Goal: Information Seeking & Learning: Learn about a topic

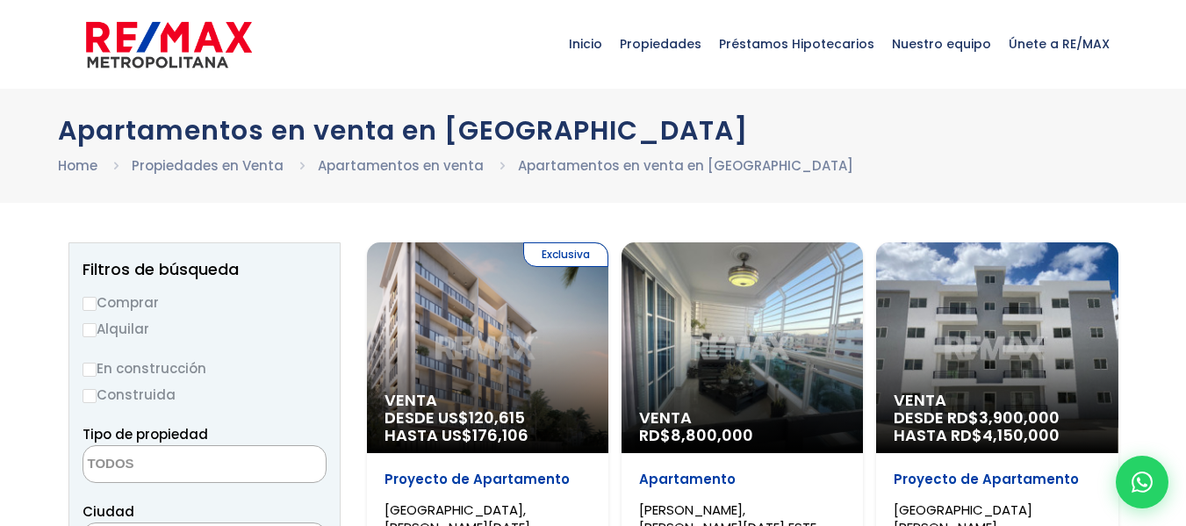
select select
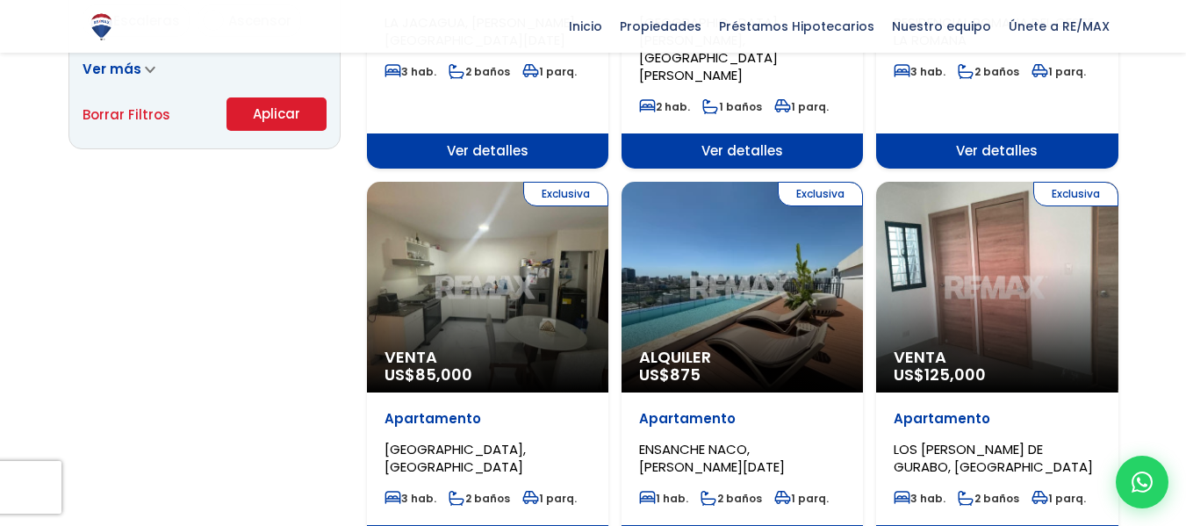
scroll to position [1319, 0]
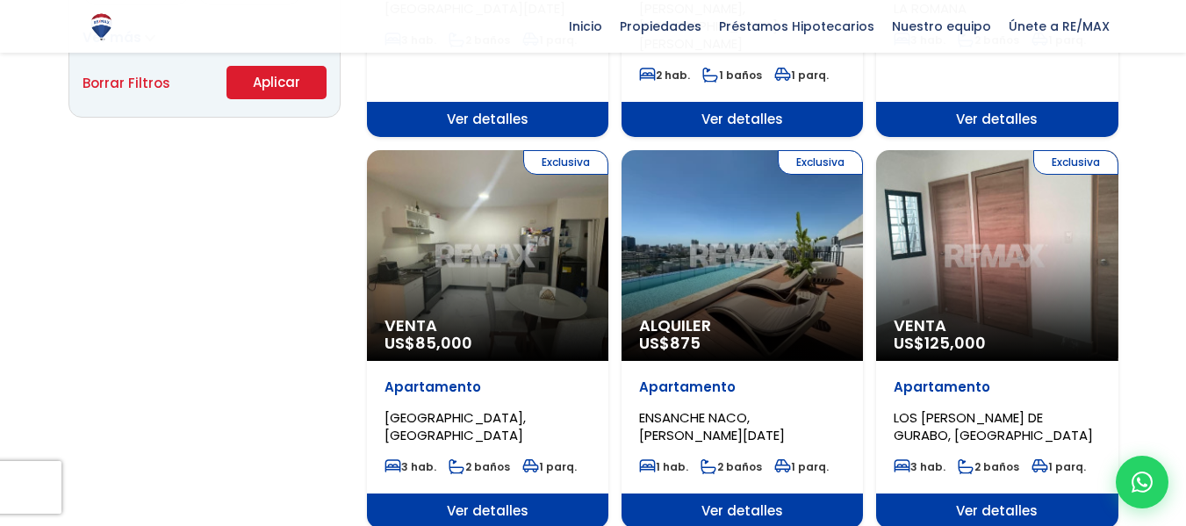
click at [475, 493] on span "Ver detalles" at bounding box center [487, 510] width 241 height 35
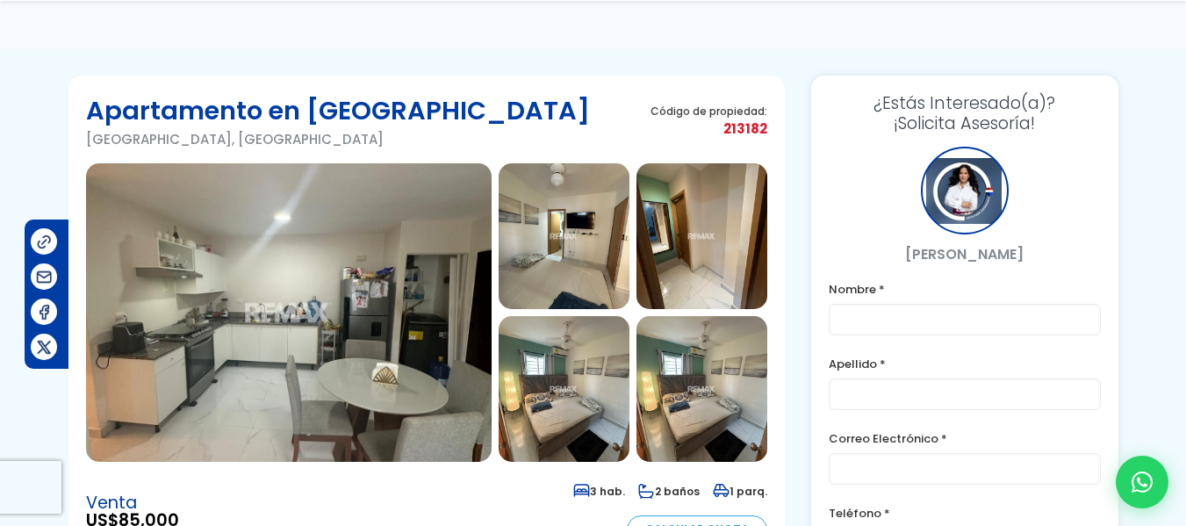
scroll to position [109, 0]
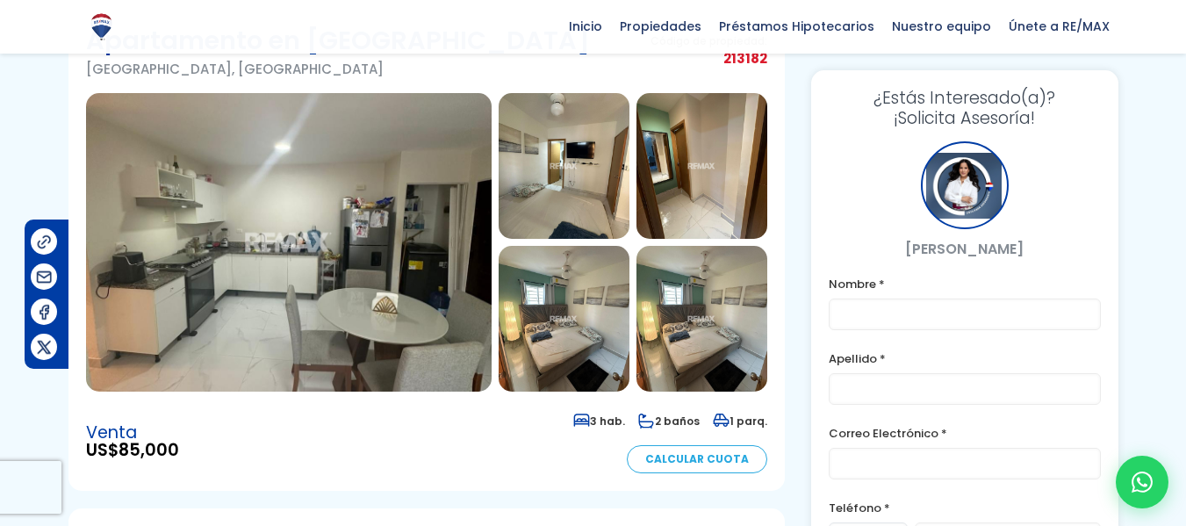
click at [602, 200] on img at bounding box center [564, 166] width 131 height 146
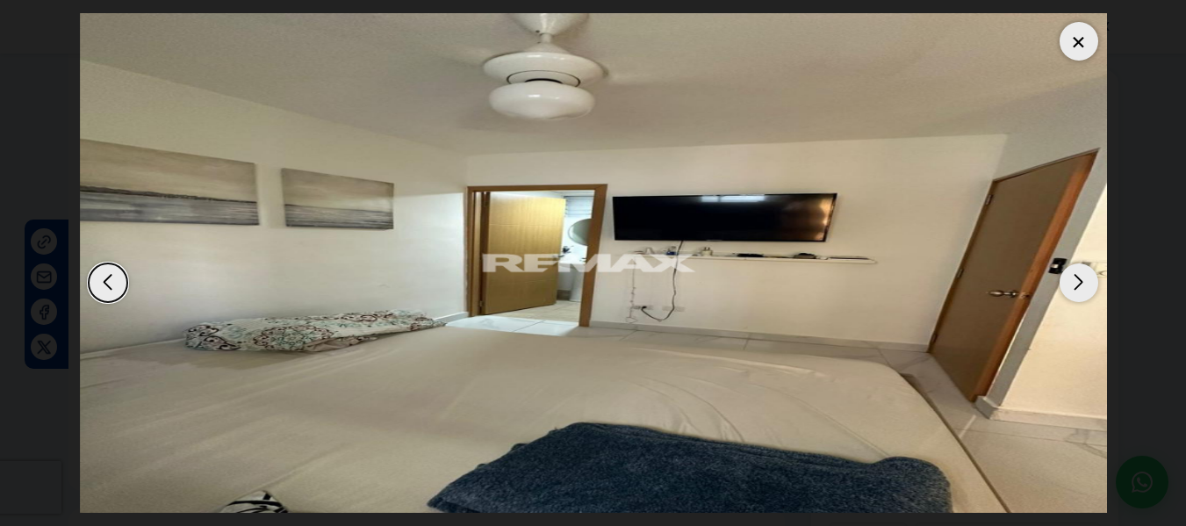
click at [1087, 287] on div "Next slide" at bounding box center [1079, 282] width 39 height 39
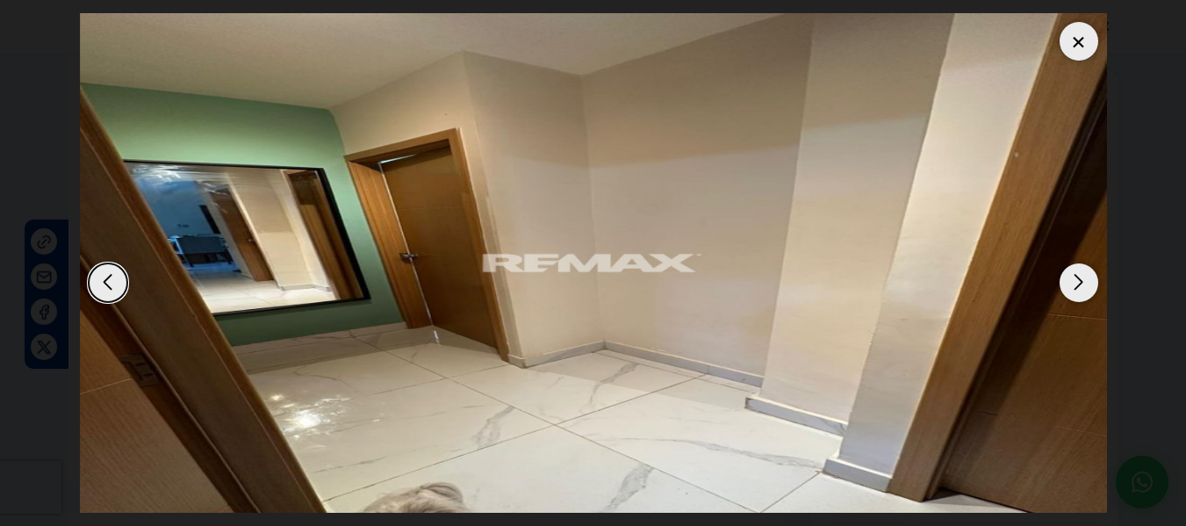
click at [1087, 287] on div "Next slide" at bounding box center [1079, 282] width 39 height 39
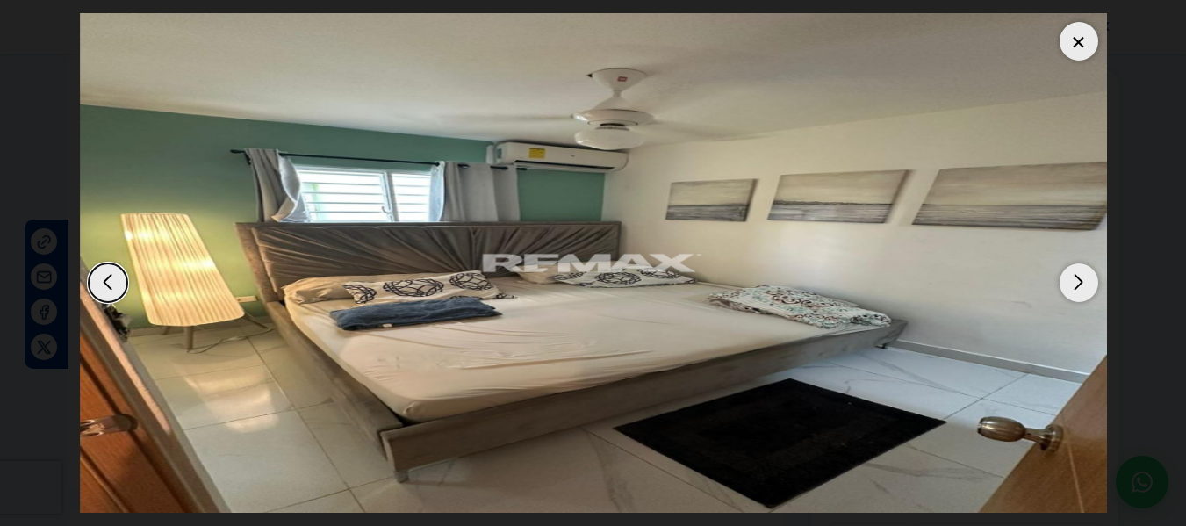
click at [1087, 287] on div "Next slide" at bounding box center [1079, 282] width 39 height 39
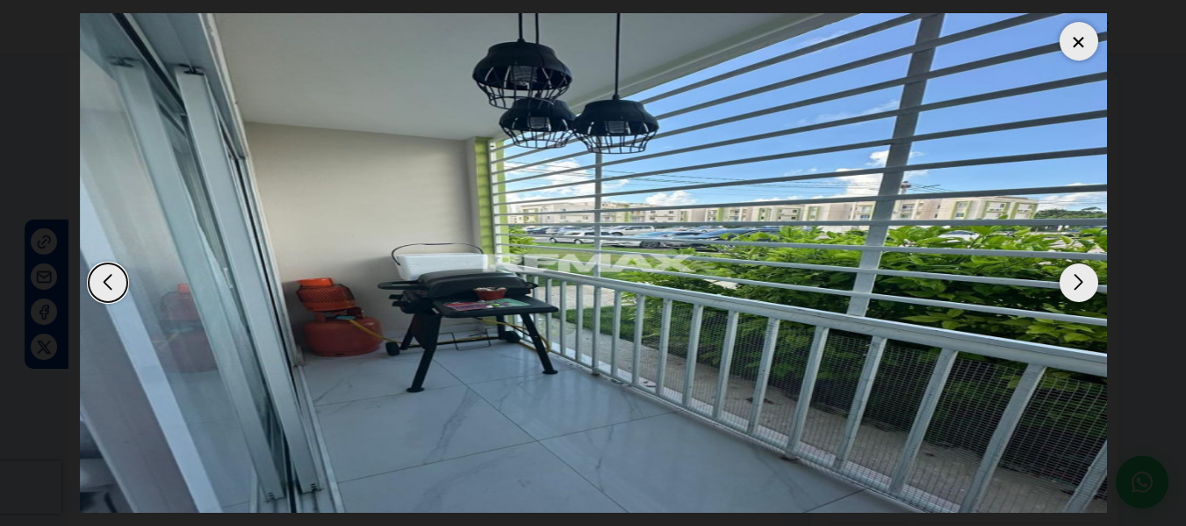
click at [1087, 287] on div "Next slide" at bounding box center [1079, 282] width 39 height 39
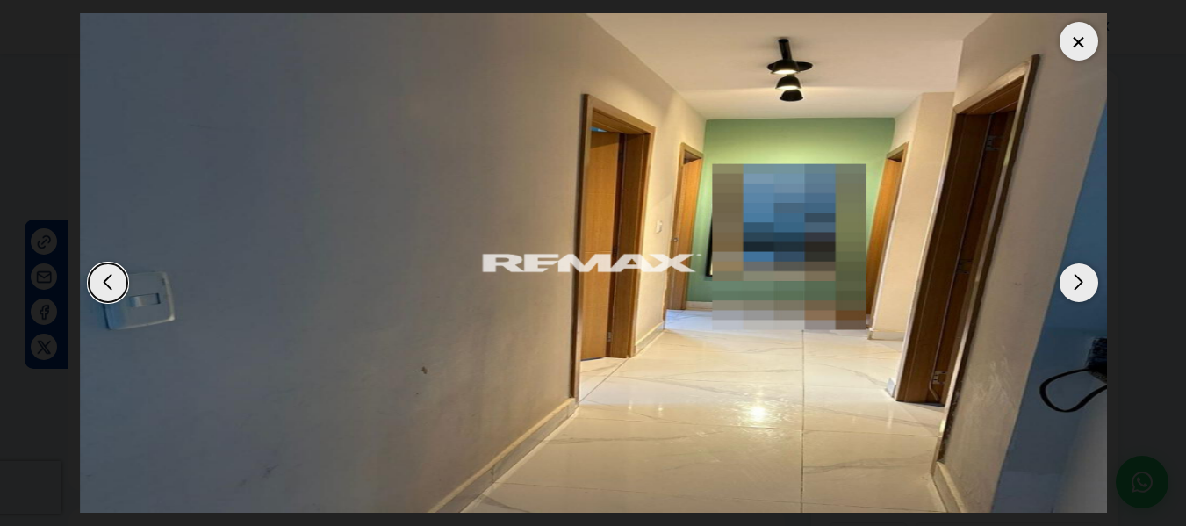
click at [1087, 287] on div "Next slide" at bounding box center [1079, 282] width 39 height 39
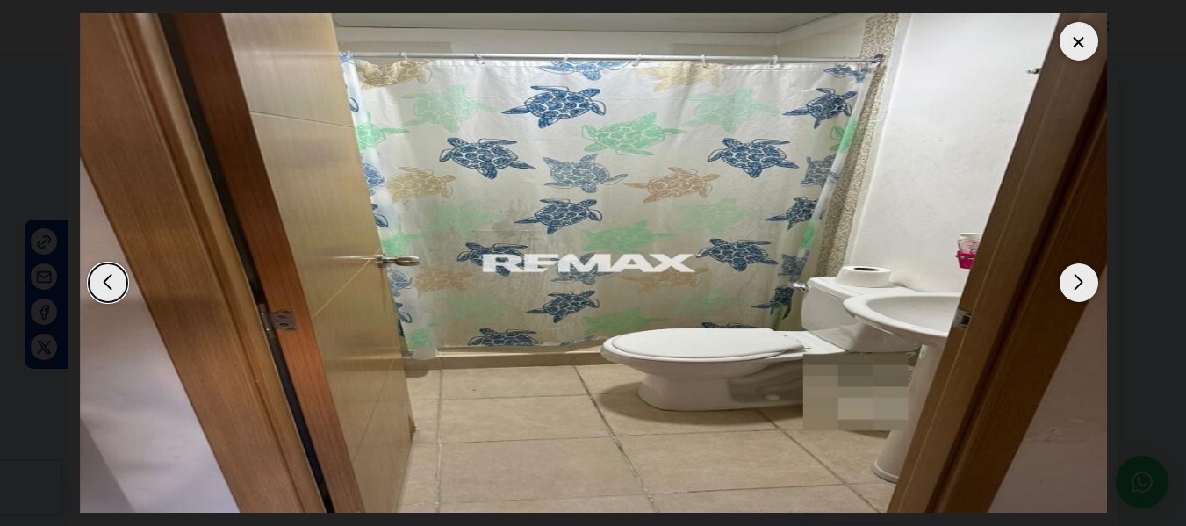
click at [1087, 287] on div "Next slide" at bounding box center [1079, 282] width 39 height 39
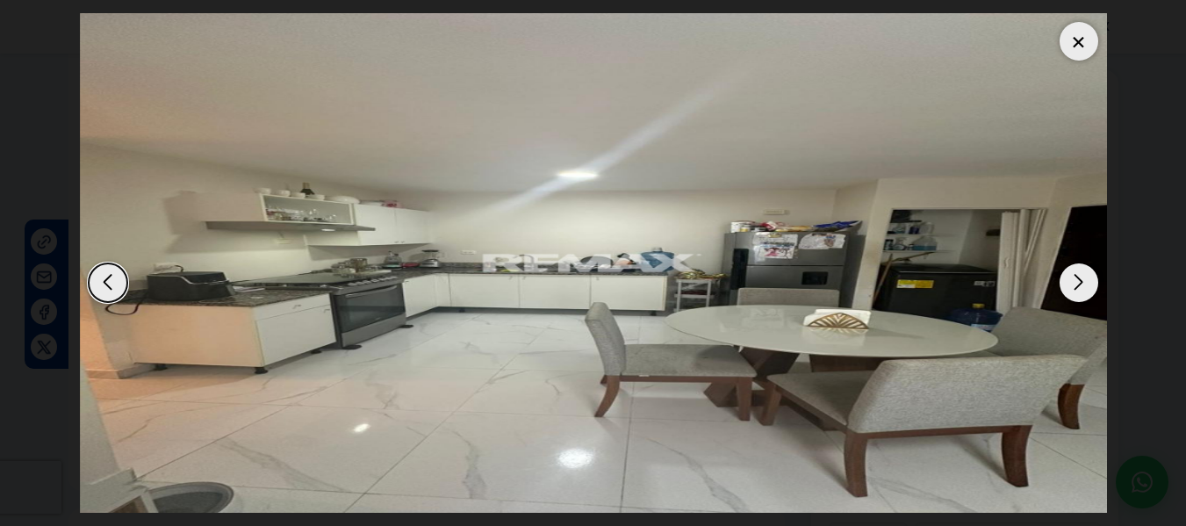
click at [1087, 287] on div "Next slide" at bounding box center [1079, 282] width 39 height 39
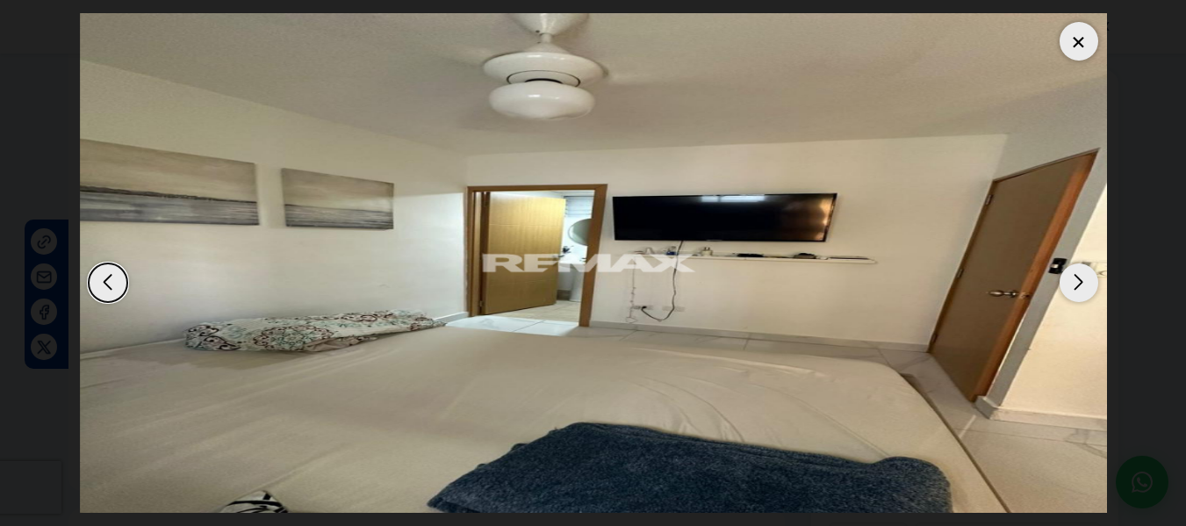
click at [1087, 287] on div "Next slide" at bounding box center [1079, 282] width 39 height 39
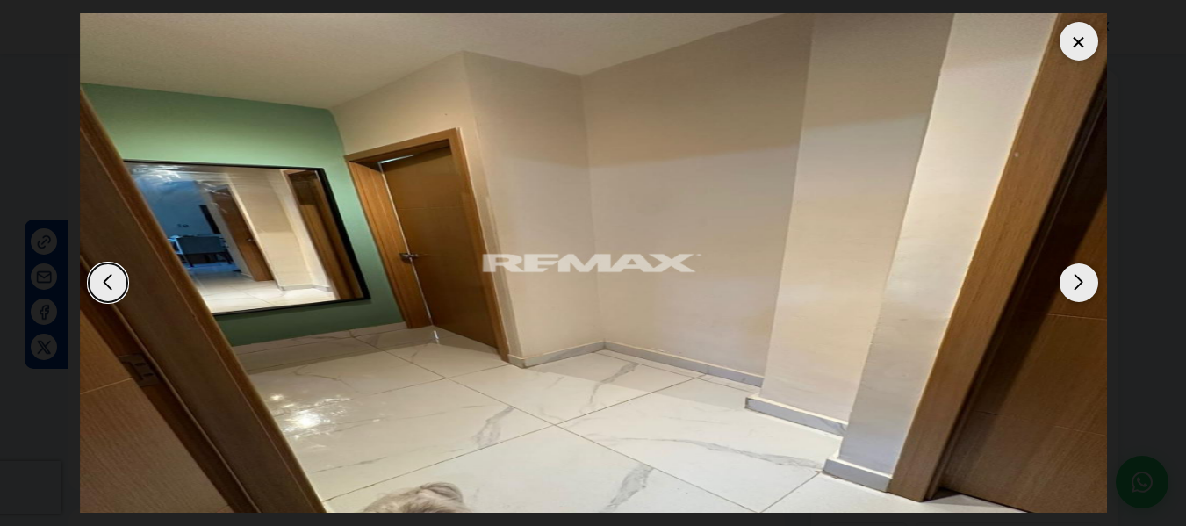
click at [1075, 37] on div at bounding box center [1079, 41] width 39 height 39
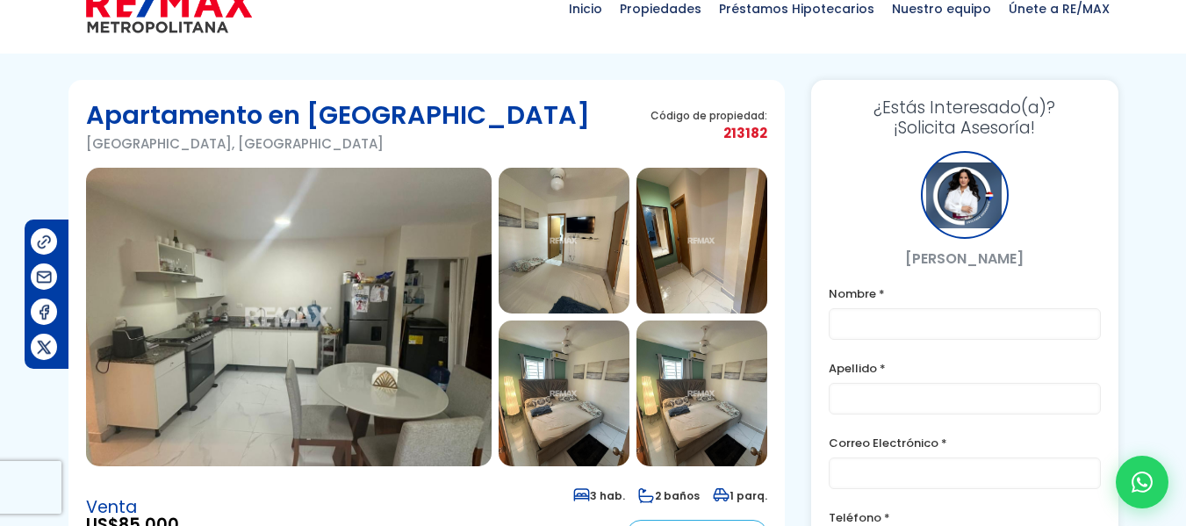
scroll to position [0, 0]
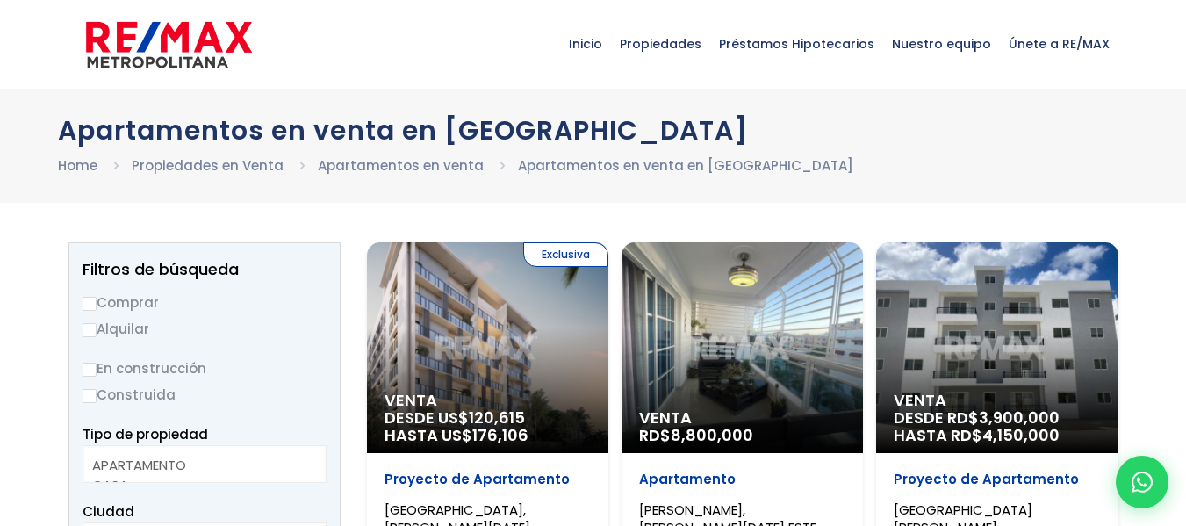
select select
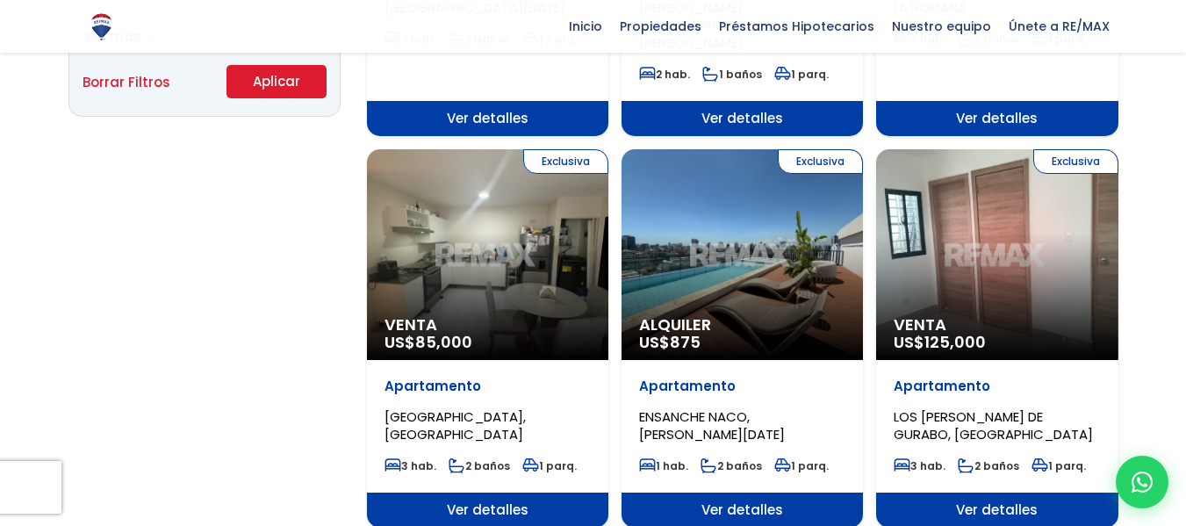
scroll to position [1319, 0]
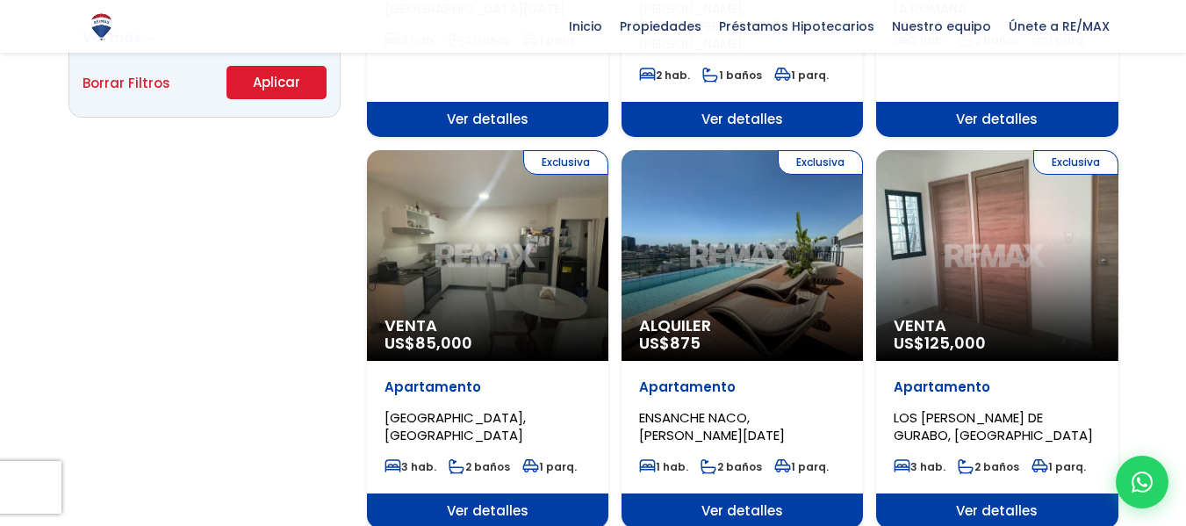
click at [483, 408] on span "Ciudad Las Cayenas, PUNTA CANA" at bounding box center [455, 426] width 141 height 36
